Goal: Manage account settings

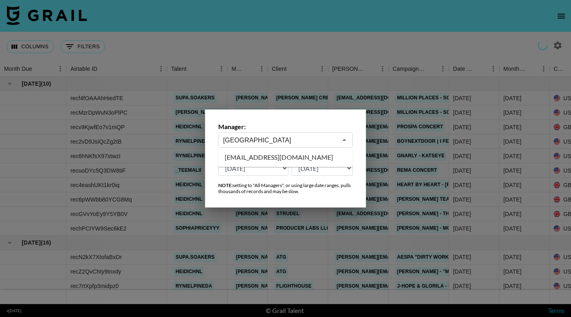
select select "[DATE]"
click at [271, 153] on li "[EMAIL_ADDRESS][DOMAIN_NAME]" at bounding box center [285, 157] width 135 height 13
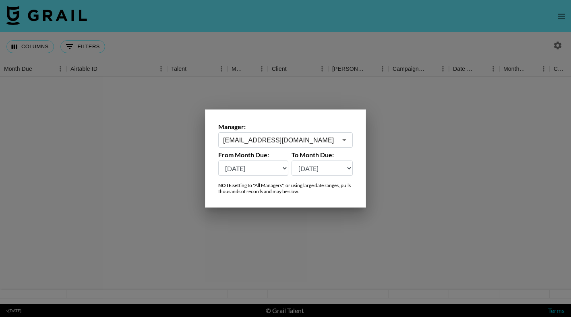
type input "[EMAIL_ADDRESS][DOMAIN_NAME]"
click at [286, 168] on select "[DATE] [DATE] '[DATE] May '[DATE] Mar '[DATE] Jan '[DATE] Nov '[DATE] Sep '[DAT…" at bounding box center [253, 168] width 70 height 15
click at [282, 167] on select "[DATE] [DATE] '[DATE] May '[DATE] Mar '[DATE] Jan '[DATE] Nov '[DATE] Sep '[DAT…" at bounding box center [253, 168] width 70 height 15
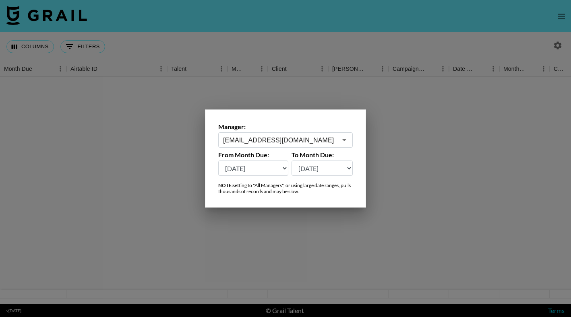
click at [283, 168] on select "[DATE] [DATE] '[DATE] May '[DATE] Mar '[DATE] Jan '[DATE] Nov '[DATE] Sep '[DAT…" at bounding box center [253, 168] width 70 height 15
click at [282, 168] on select "[DATE] [DATE] '[DATE] May '[DATE] Mar '[DATE] Jan '[DATE] Nov '[DATE] Sep '[DAT…" at bounding box center [253, 168] width 70 height 15
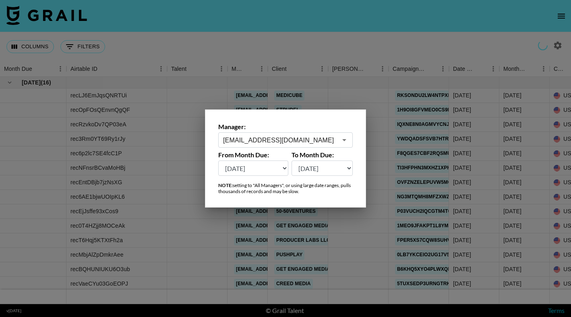
click at [338, 28] on div at bounding box center [285, 158] width 571 height 317
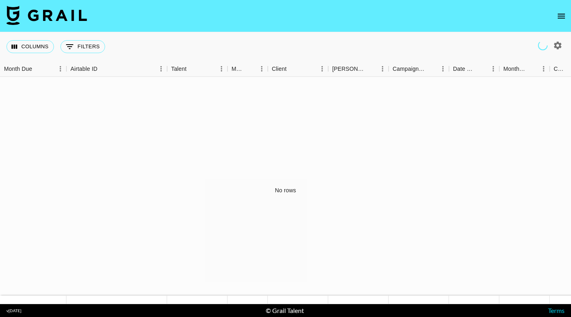
click at [558, 43] on icon "button" at bounding box center [558, 45] width 8 height 8
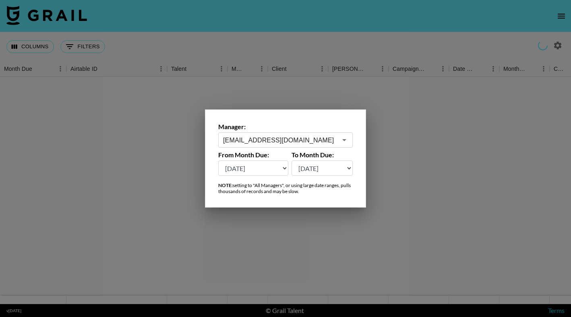
click at [262, 170] on select "[DATE] [DATE] '[DATE] May '[DATE] Mar '[DATE] Jan '[DATE] Nov '[DATE] Sep '[DAT…" at bounding box center [253, 168] width 70 height 15
select select "[DATE]"
click at [399, 236] on div at bounding box center [285, 158] width 571 height 317
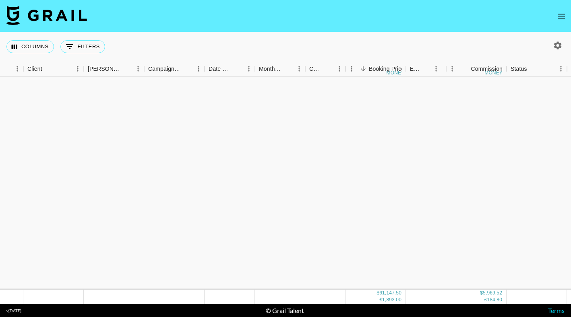
scroll to position [412, 244]
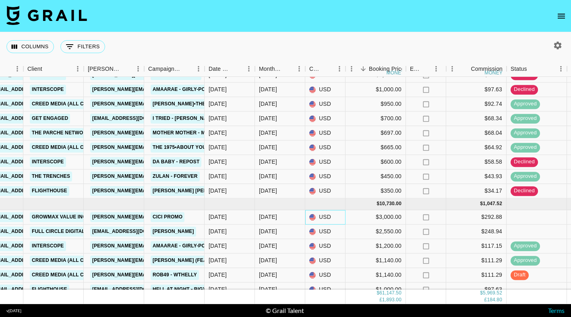
click at [319, 224] on div "USD" at bounding box center [325, 217] width 40 height 14
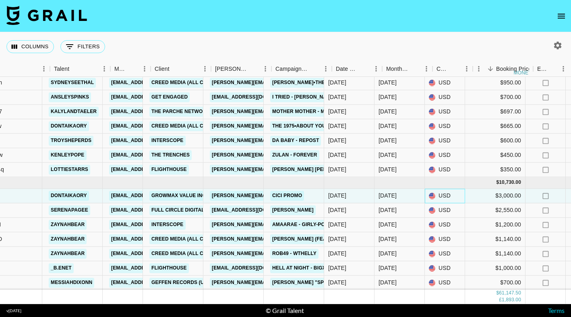
scroll to position [433, 106]
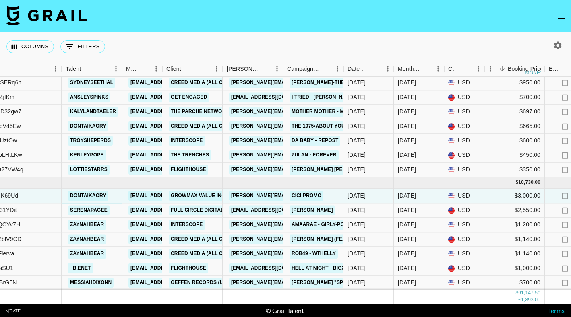
click at [101, 197] on link "dontaikaory" at bounding box center [88, 196] width 40 height 10
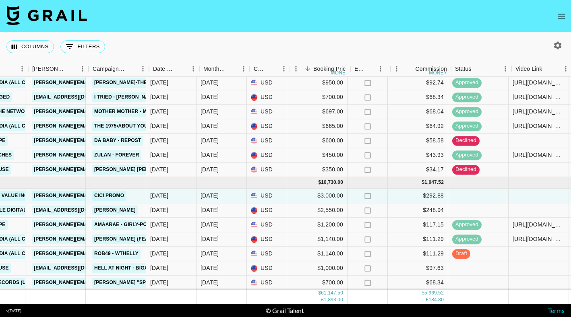
scroll to position [433, 323]
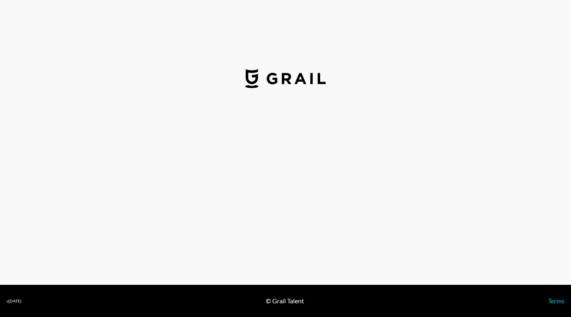
select select "GBP"
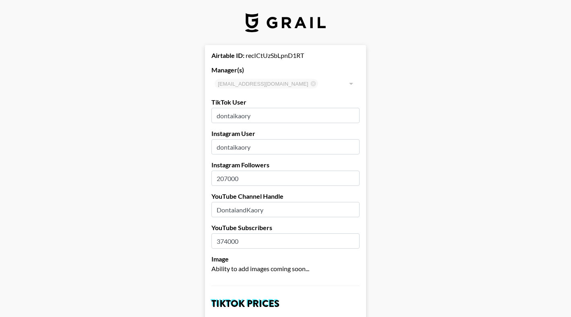
click at [240, 116] on input "dontaikaory" at bounding box center [285, 115] width 148 height 15
